Goal: Information Seeking & Learning: Understand process/instructions

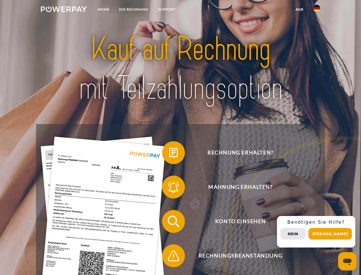
click at [64, 10] on img at bounding box center [64, 9] width 46 height 6
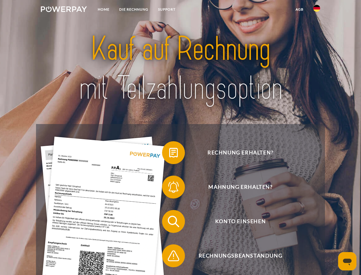
click at [317, 10] on img at bounding box center [317, 8] width 7 height 7
click at [300, 9] on link "agb" at bounding box center [300, 9] width 18 height 10
click at [169, 154] on span at bounding box center [165, 152] width 29 height 29
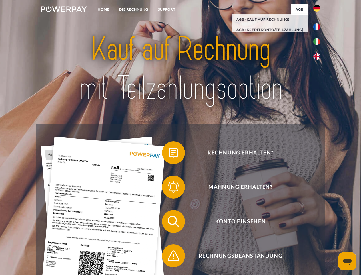
click at [169, 188] on span at bounding box center [165, 187] width 29 height 29
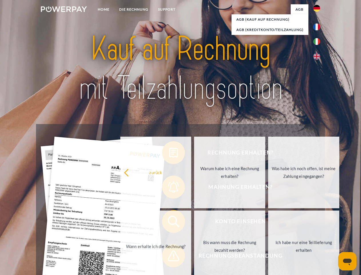
click at [194, 222] on link "Bis wann muss die Rechnung bezahlt werden?" at bounding box center [229, 246] width 71 height 72
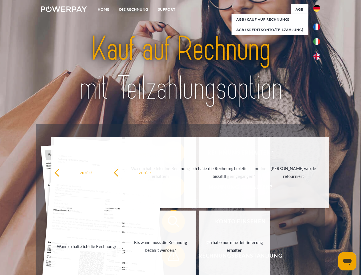
click at [169, 257] on span at bounding box center [165, 255] width 29 height 29
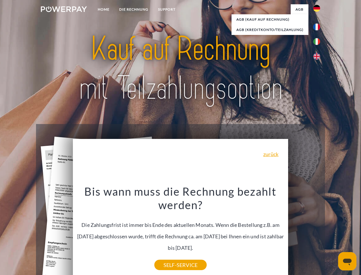
click at [318, 231] on div "Rechnung erhalten? Mahnung erhalten? Konto einsehen" at bounding box center [180, 238] width 289 height 229
click at [304, 233] on span "Konto einsehen" at bounding box center [241, 221] width 140 height 23
click at [333, 234] on header "Home DIE RECHNUNG SUPPORT" at bounding box center [180, 197] width 361 height 395
